Goal: Book appointment/travel/reservation

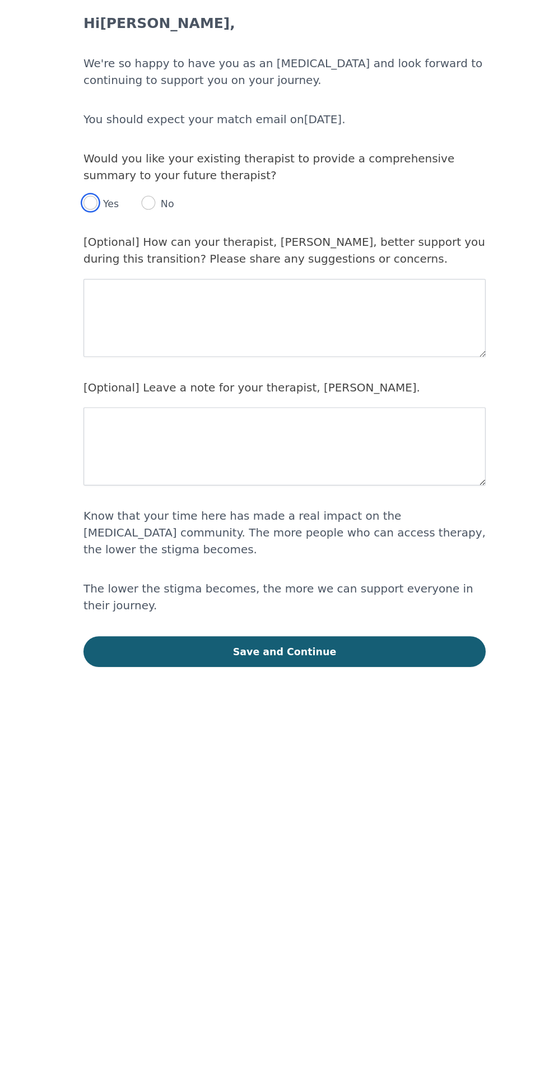
click at [120, 237] on input "radio" at bounding box center [118, 238] width 11 height 11
radio input "true"
click at [331, 422] on textarea at bounding box center [274, 434] width 322 height 63
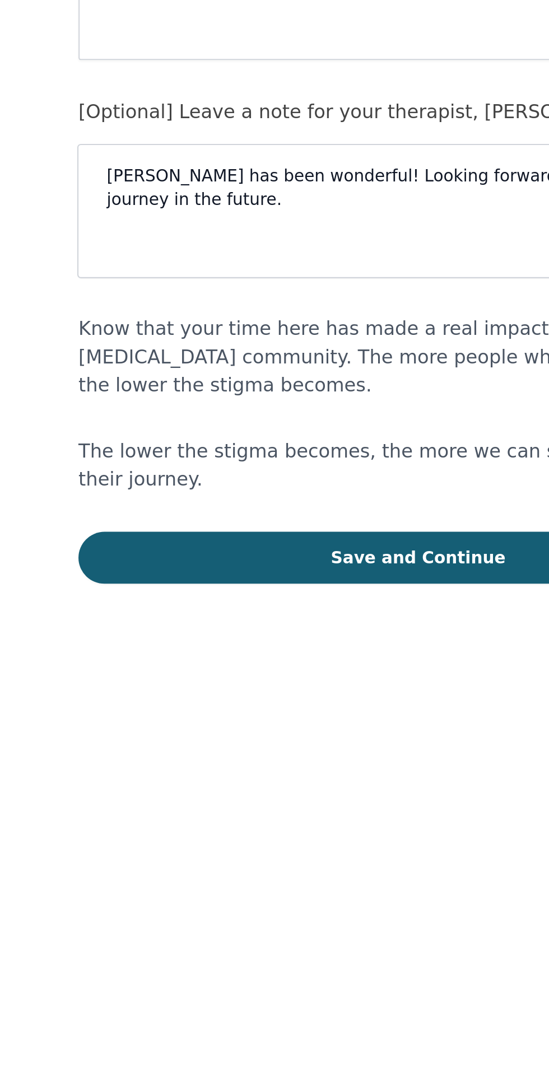
type textarea "[PERSON_NAME] has been wonderful! Looking forward to continuing our journey in …"
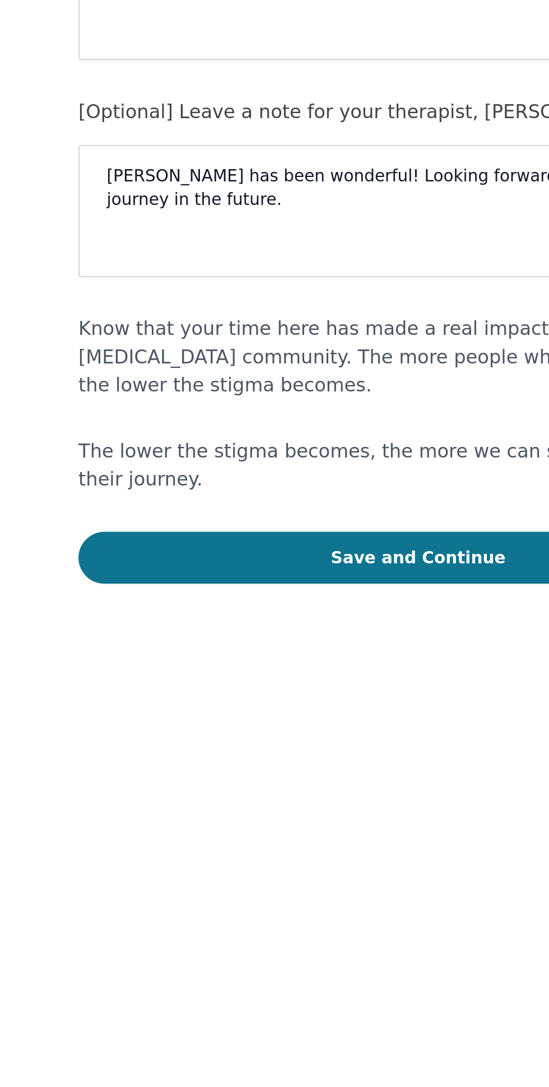
click at [238, 590] on button "Save and Continue" at bounding box center [274, 599] width 322 height 25
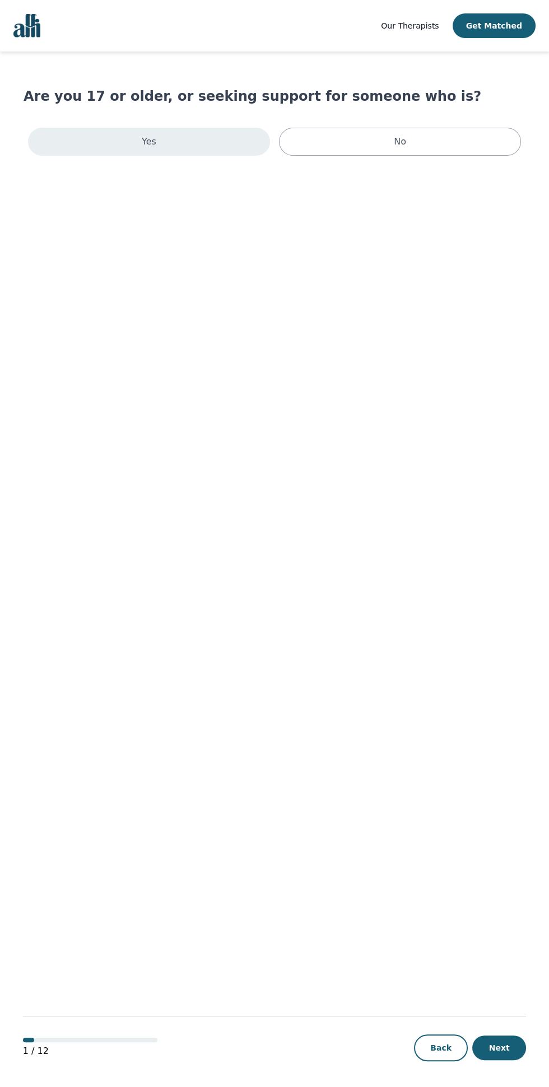
click at [213, 133] on div "Yes" at bounding box center [149, 142] width 242 height 28
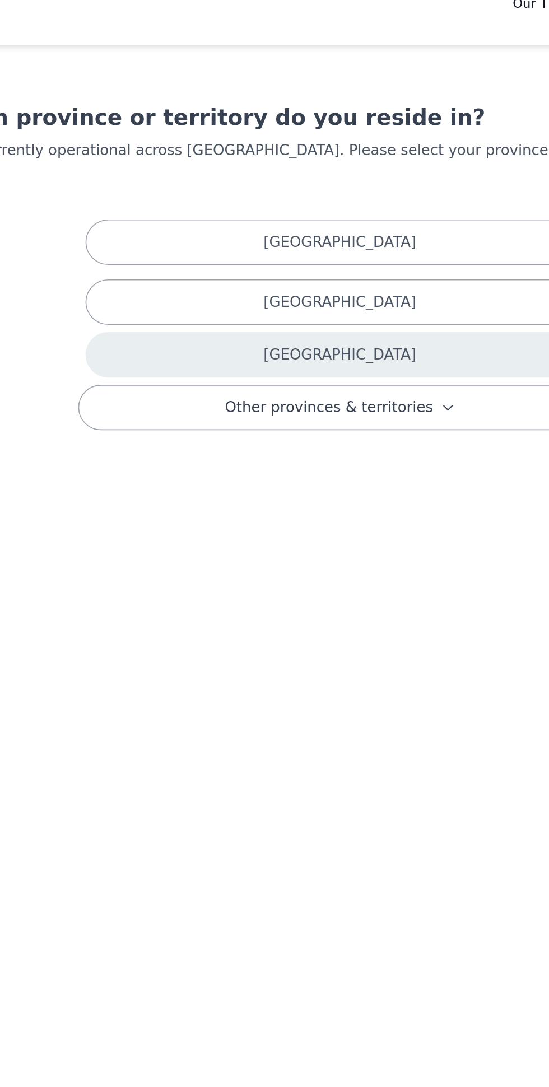
click at [302, 228] on div "Ontario" at bounding box center [274, 242] width 313 height 28
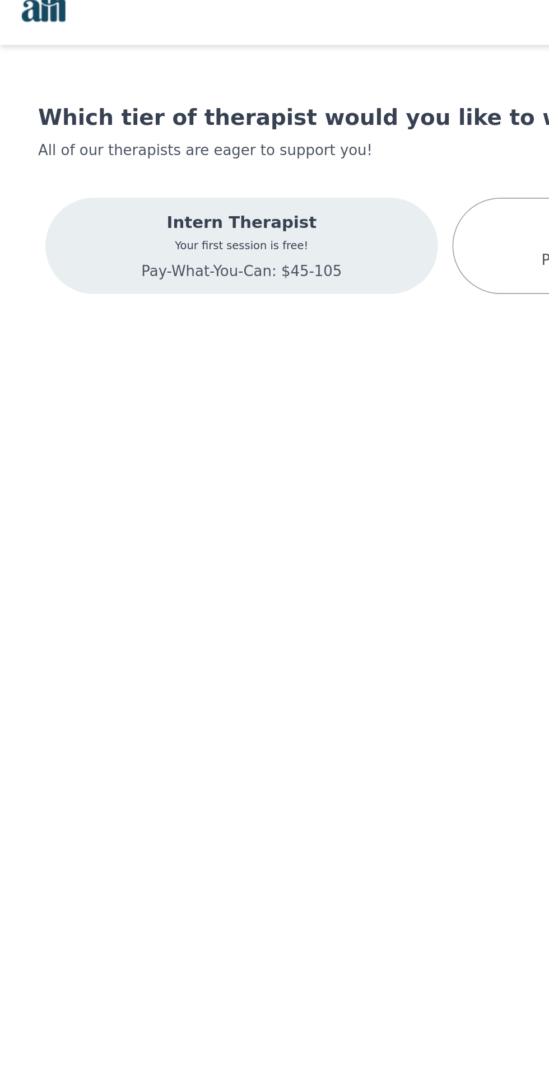
click at [185, 179] on p "Your first session is free!" at bounding box center [149, 175] width 124 height 9
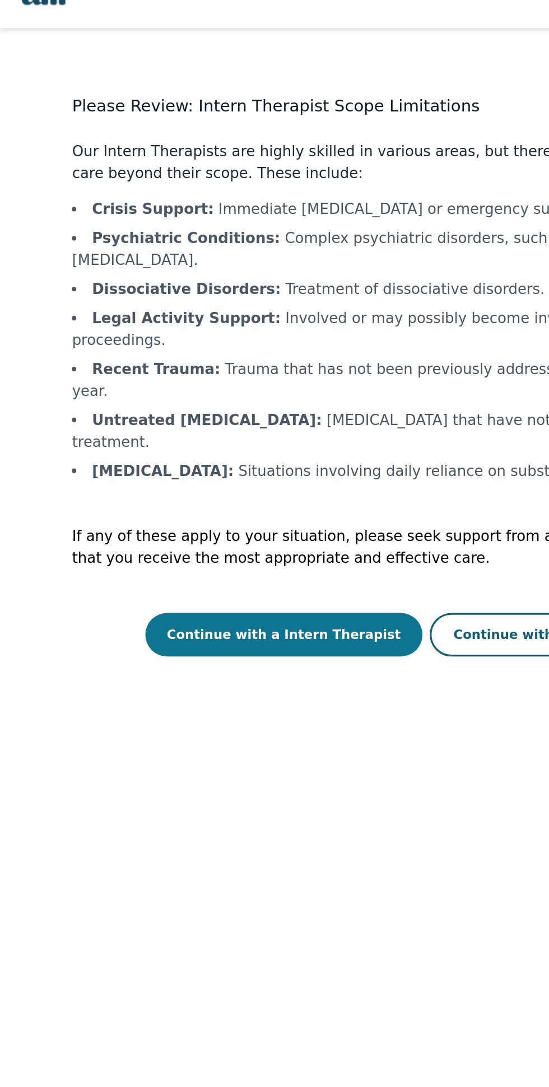
click at [213, 412] on button "Continue with a Intern Therapist" at bounding box center [175, 425] width 171 height 27
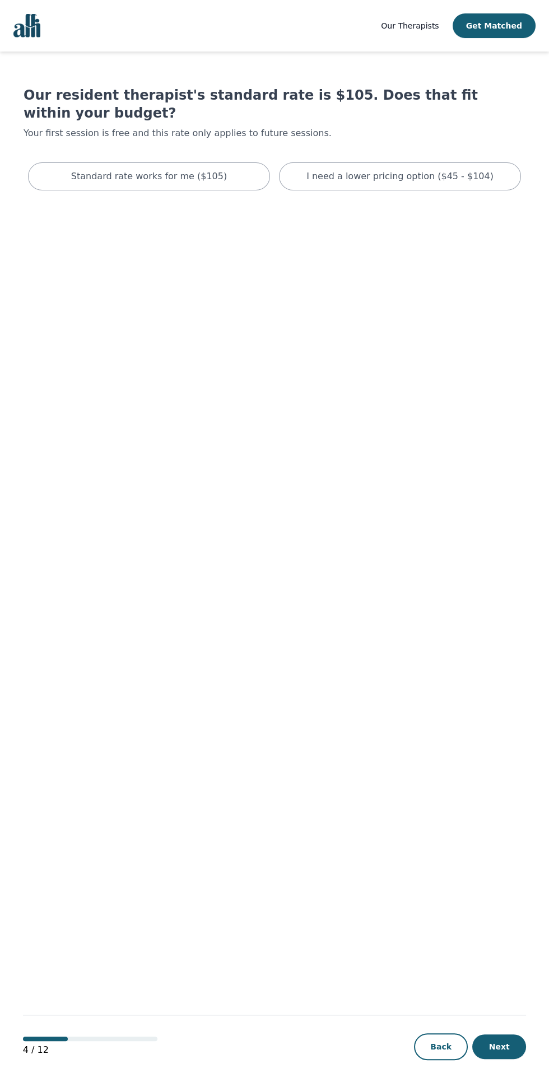
scroll to position [13, 0]
click at [499, 25] on button "Get Matched" at bounding box center [493, 25] width 83 height 25
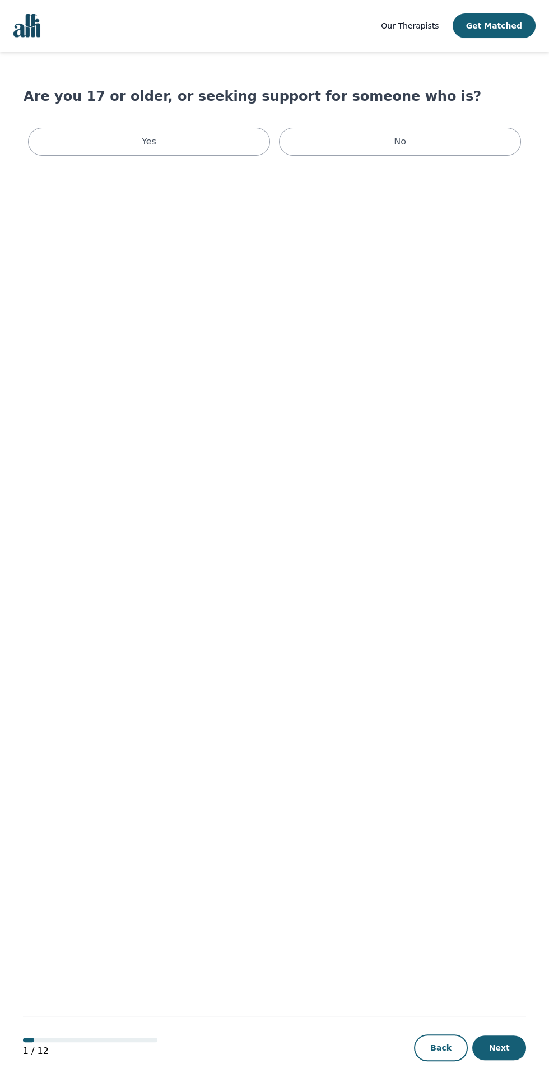
click at [419, 26] on span "Our Therapists" at bounding box center [410, 25] width 58 height 9
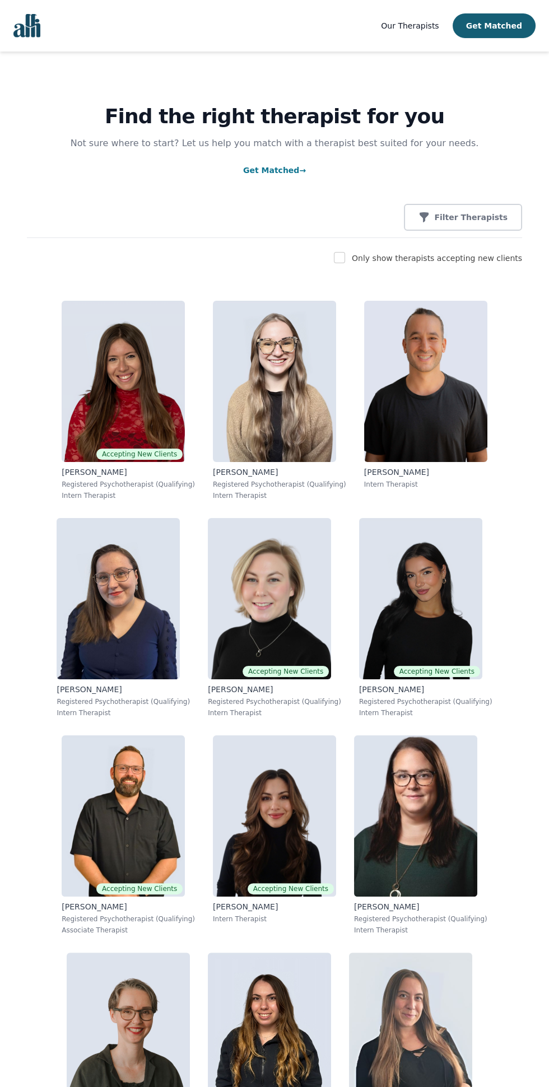
click at [27, 15] on img "Global" at bounding box center [26, 26] width 27 height 24
